Goal: Task Accomplishment & Management: Complete application form

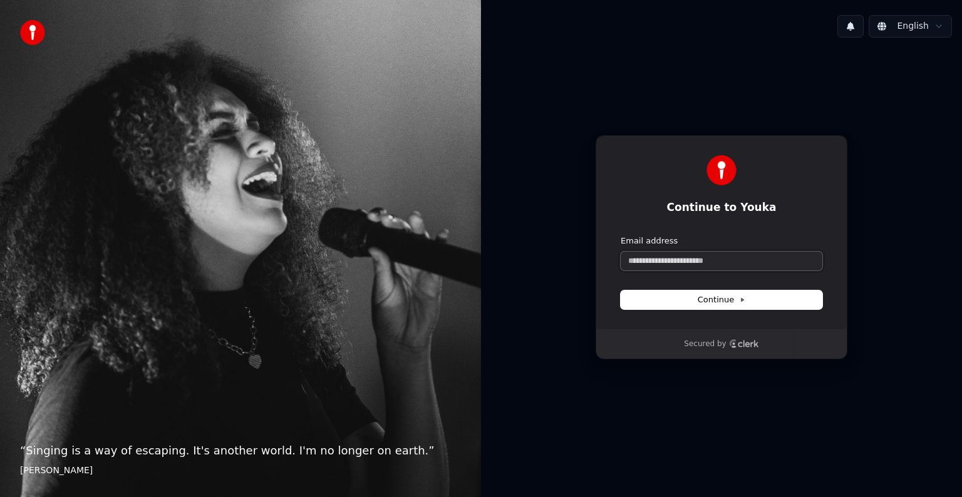
click at [749, 258] on input "Email address" at bounding box center [722, 261] width 202 height 19
click at [749, 297] on button "Continue" at bounding box center [722, 300] width 202 height 19
type input "**********"
